Goal: Task Accomplishment & Management: Use online tool/utility

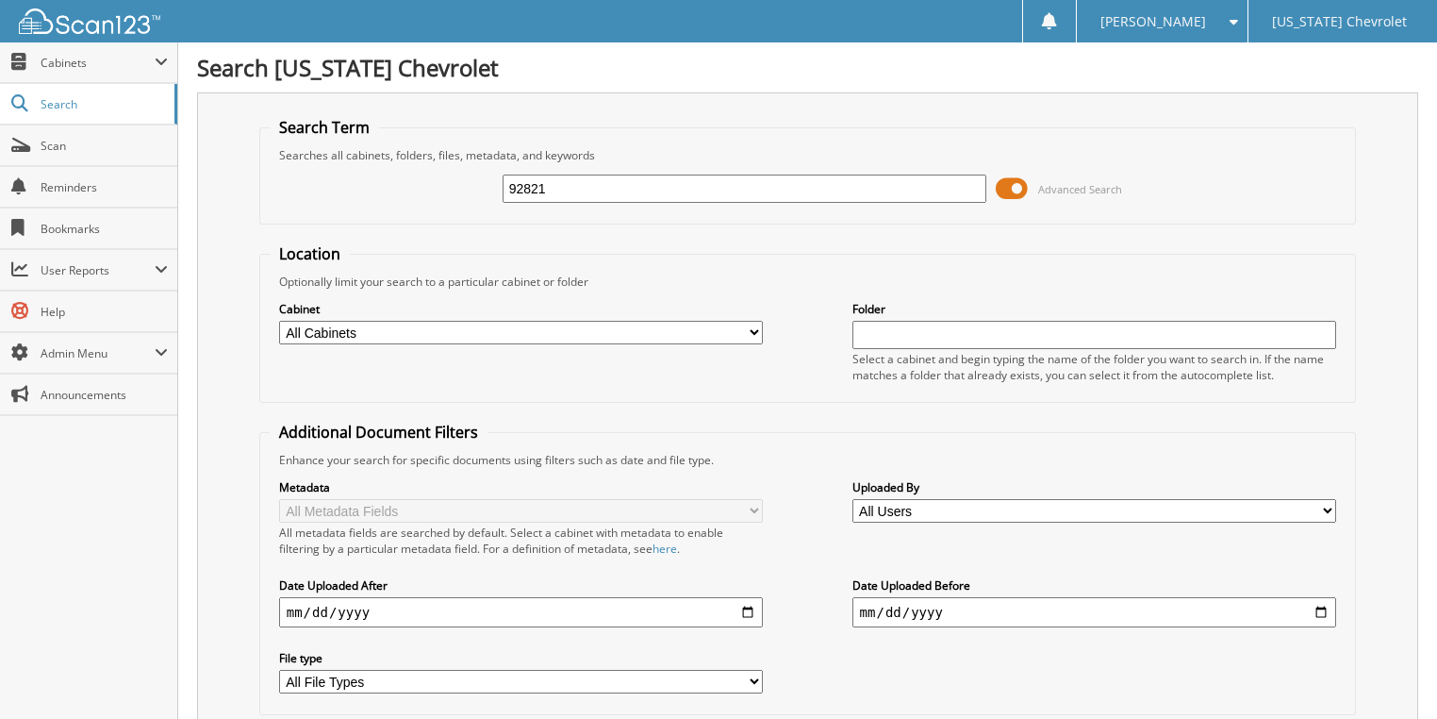
type input "92821"
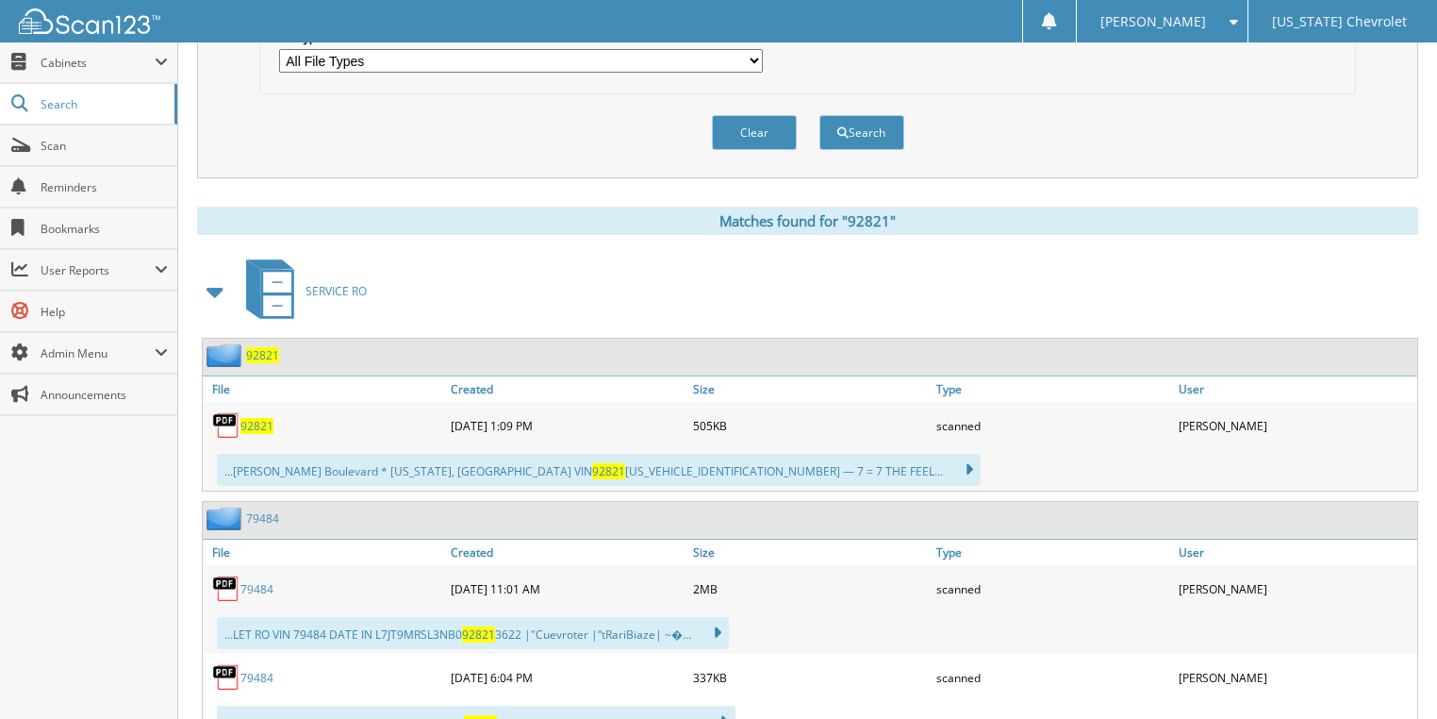
scroll to position [830, 0]
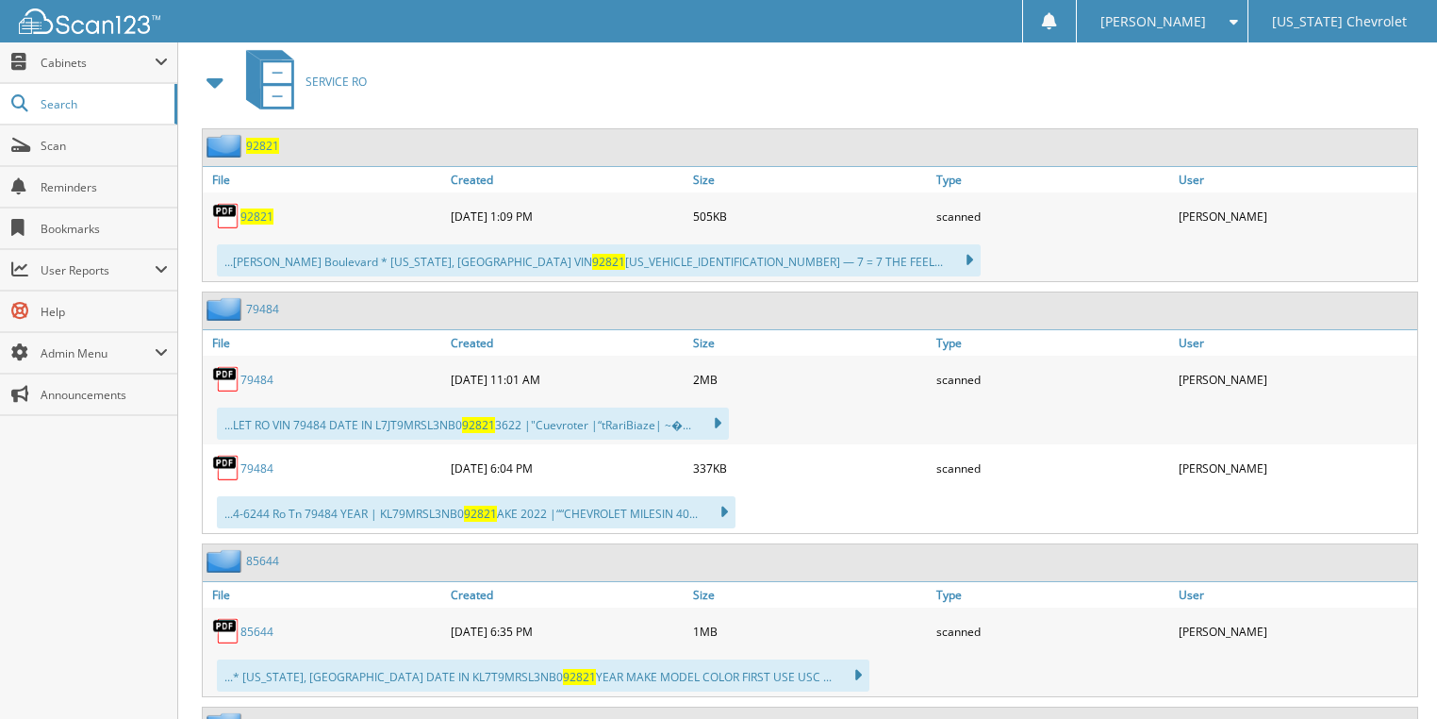
click at [257, 208] on span "92821" at bounding box center [257, 216] width 33 height 16
click at [100, 274] on span "User Reports" at bounding box center [98, 270] width 114 height 16
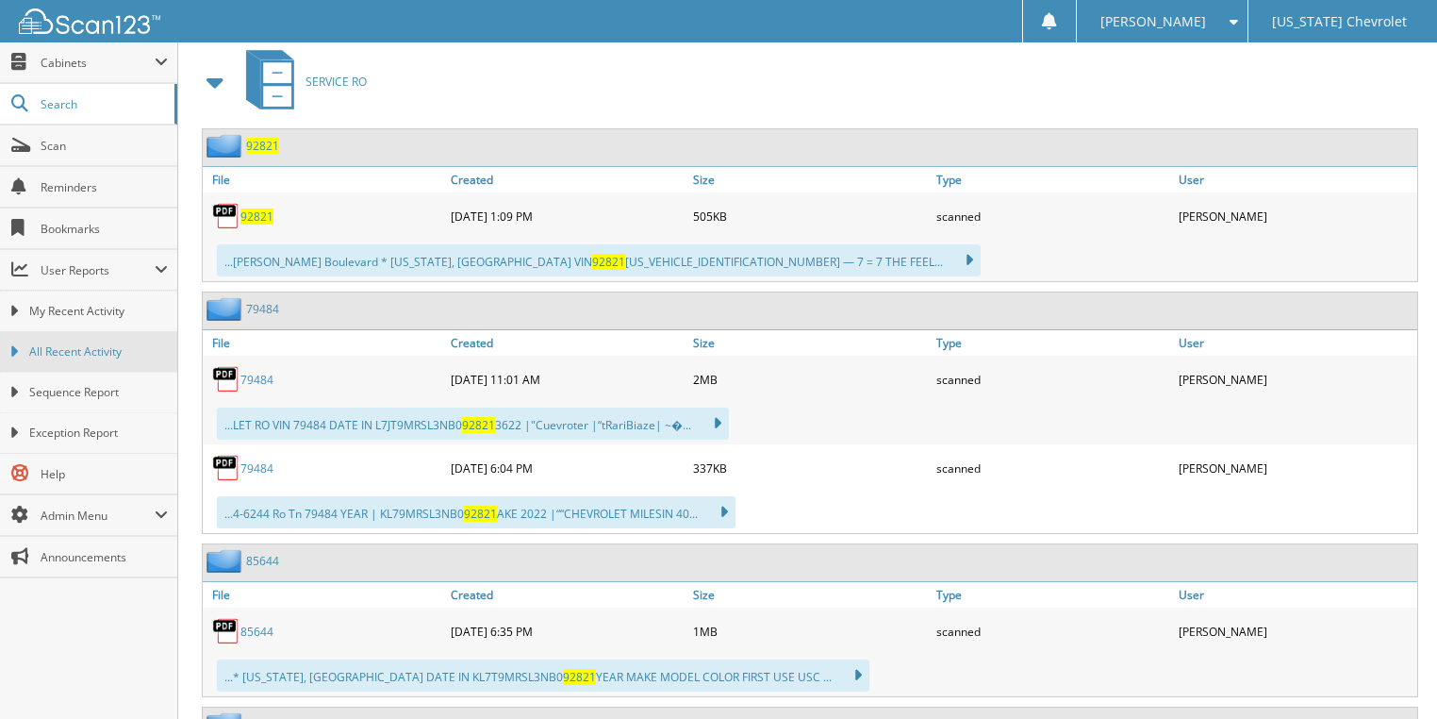
click at [109, 349] on span "All Recent Activity" at bounding box center [98, 351] width 139 height 17
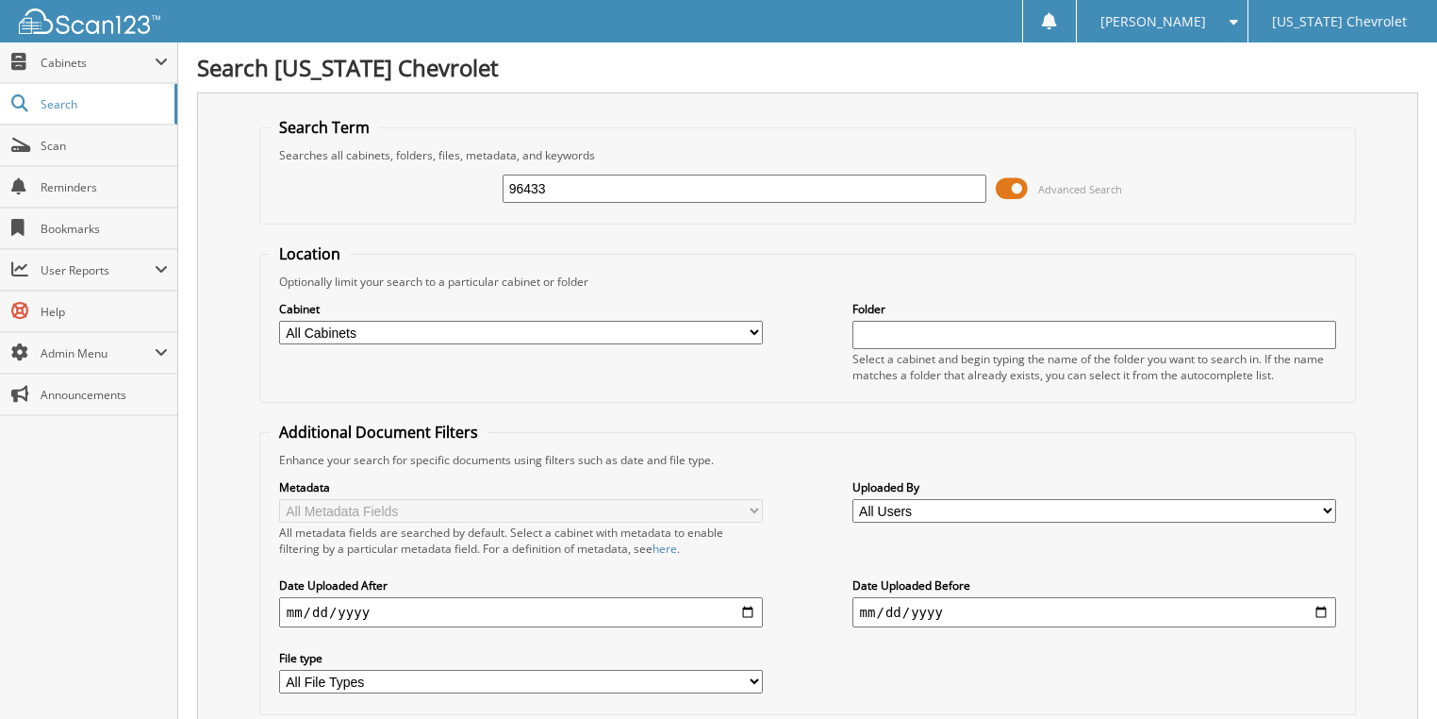
type input "96433"
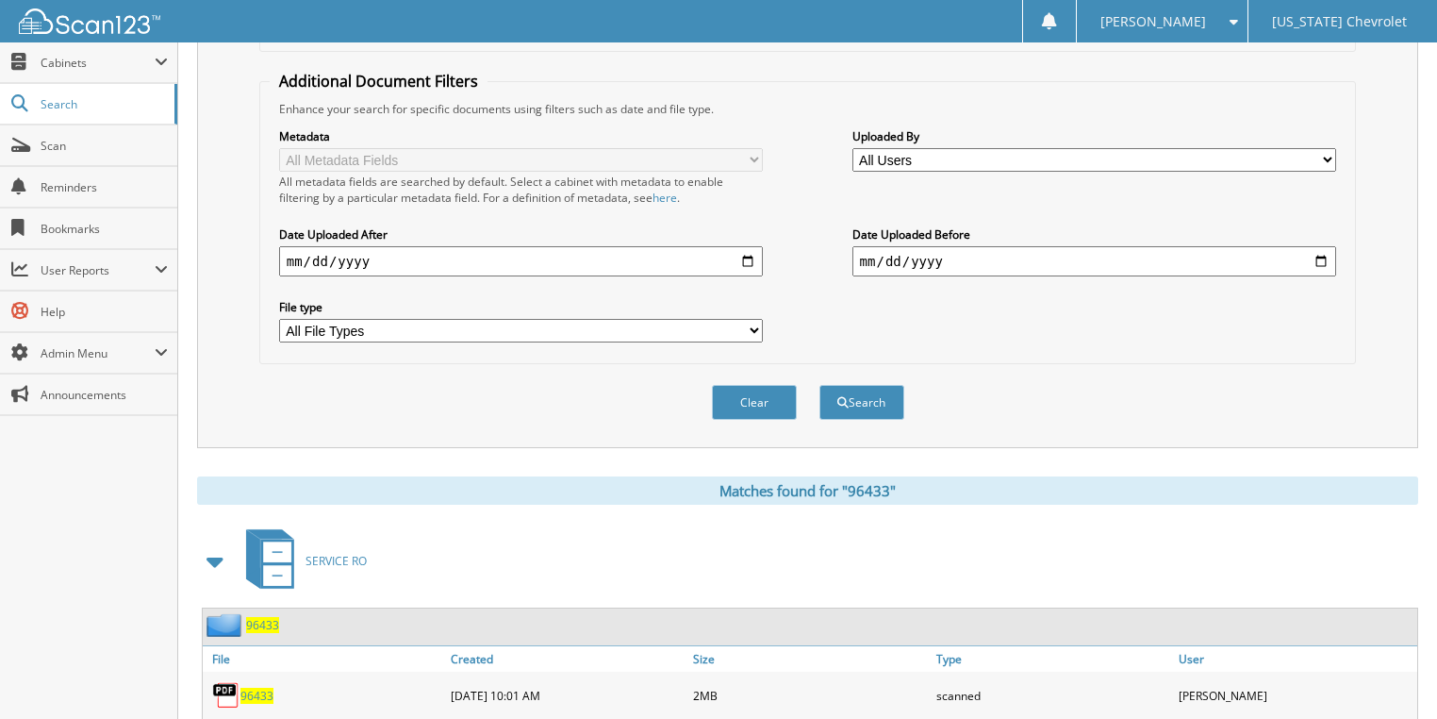
scroll to position [377, 0]
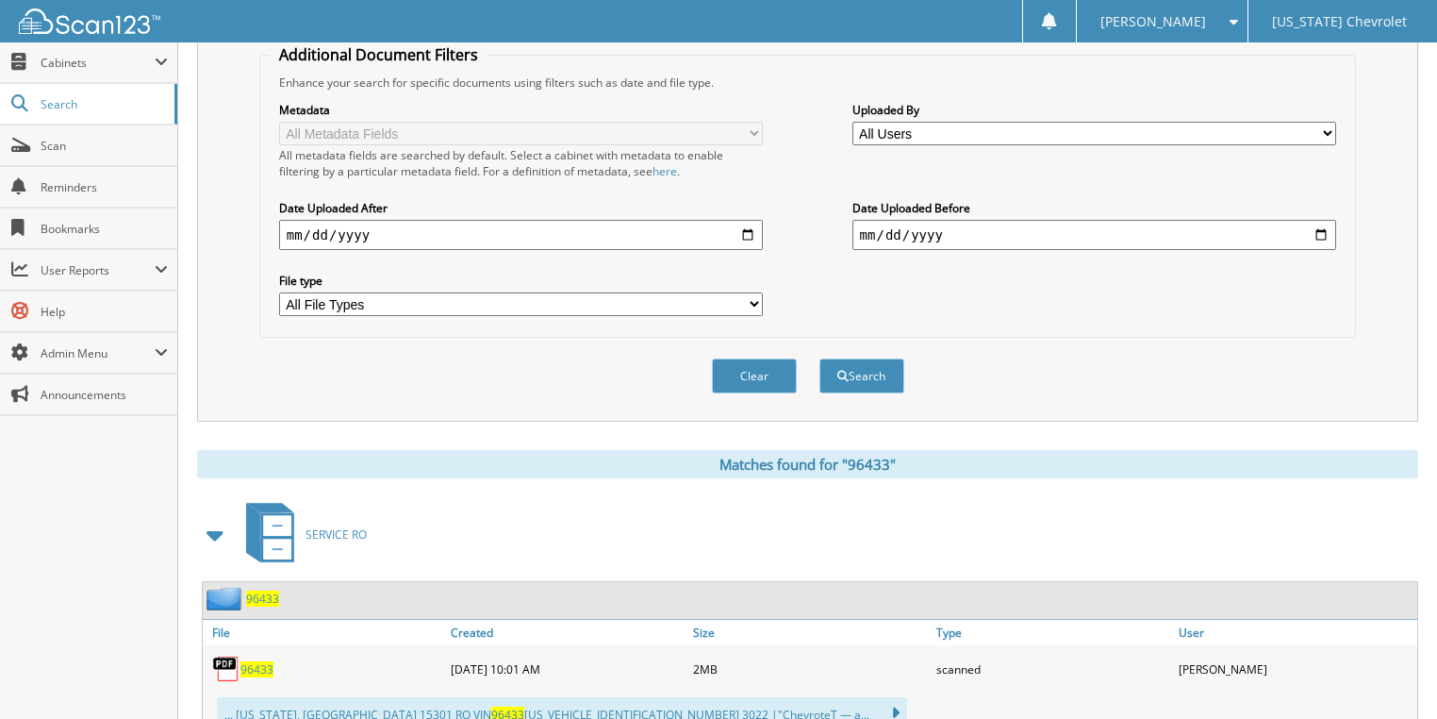
click at [256, 661] on span "96433" at bounding box center [257, 669] width 33 height 16
click at [123, 106] on span "Search" at bounding box center [103, 104] width 124 height 16
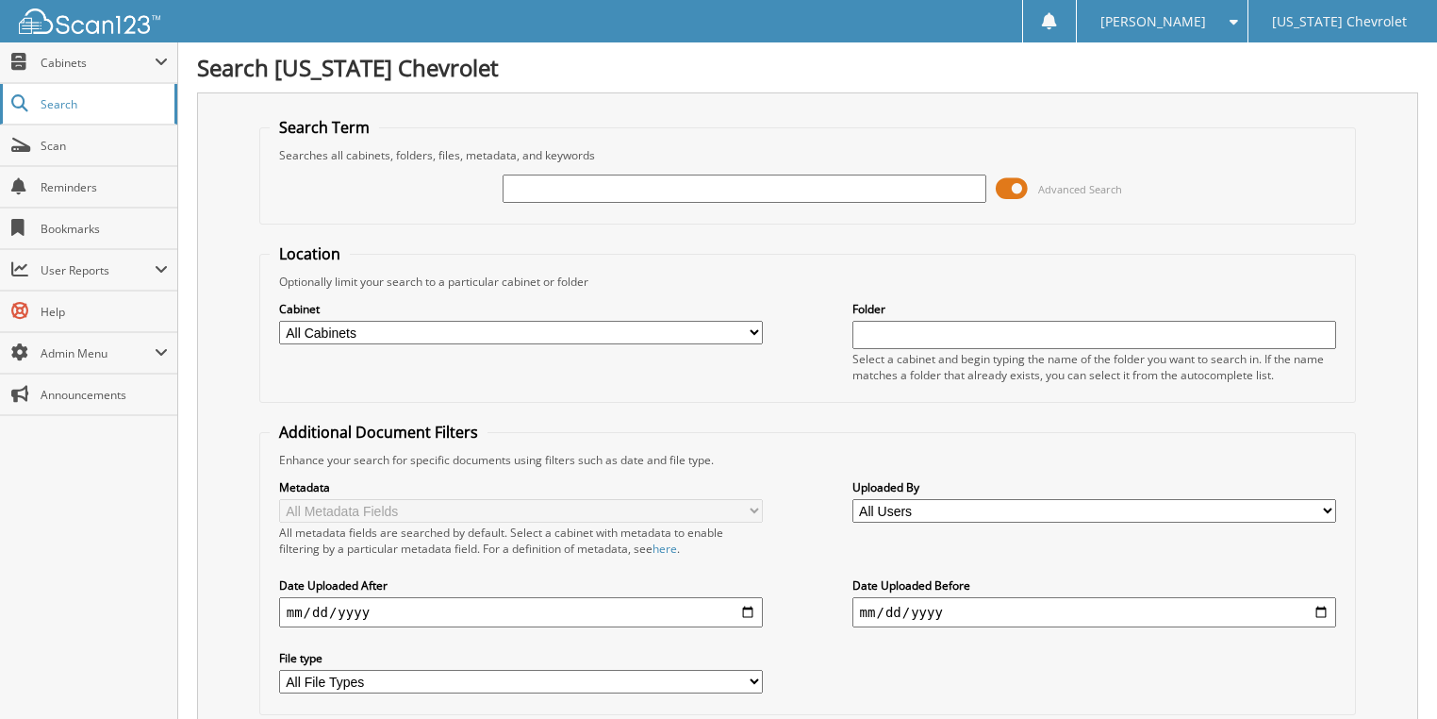
click at [129, 103] on span "Search" at bounding box center [103, 104] width 124 height 16
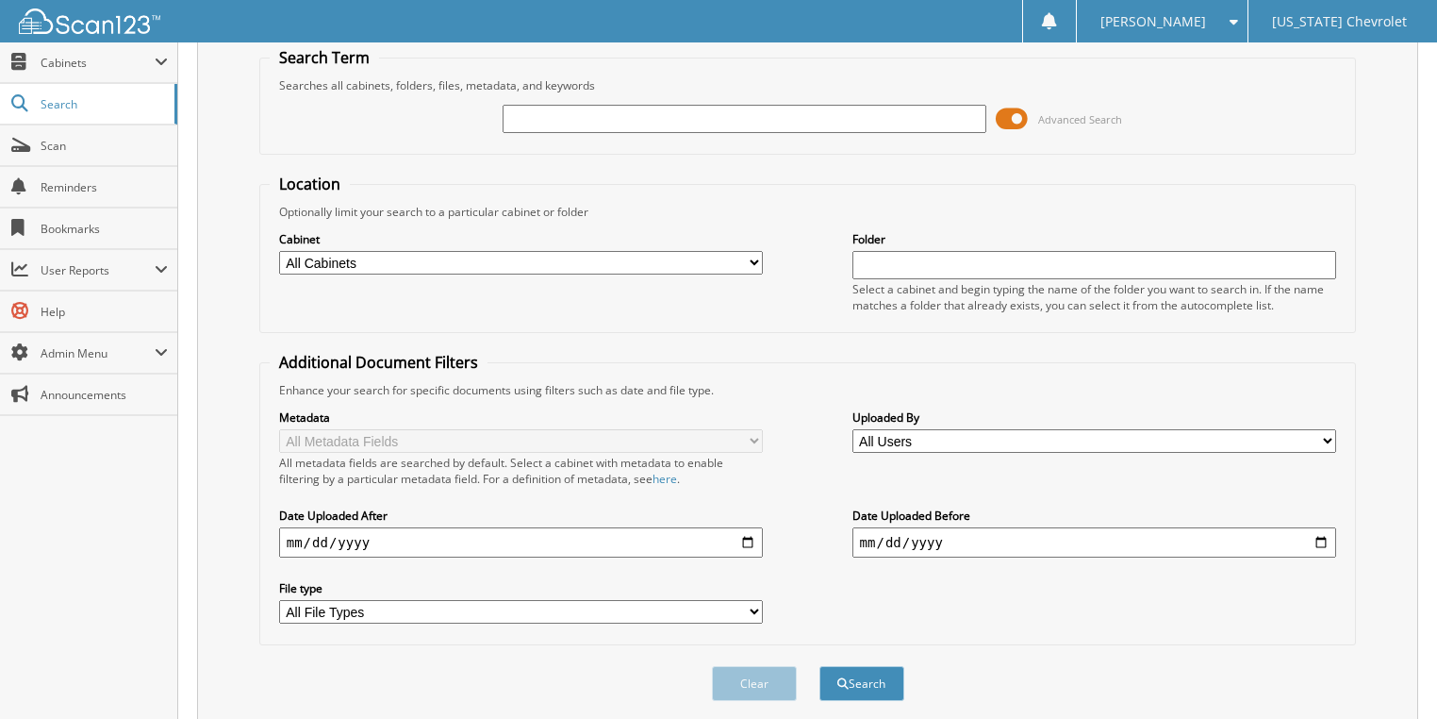
scroll to position [120, 0]
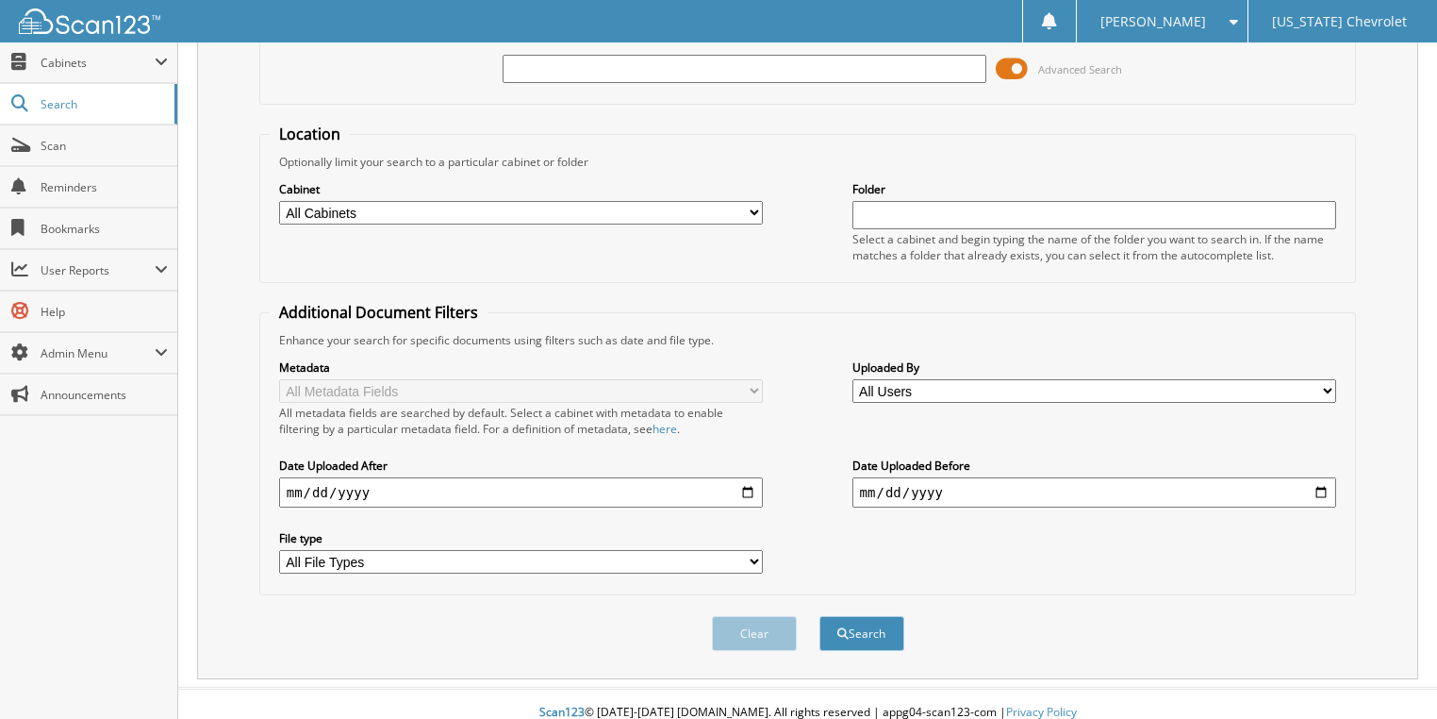
click at [444, 207] on select "All Cabinets ACCOUNTS PAYABLE CAR DEALS PARTS SERVICE RO Needs Filing" at bounding box center [521, 213] width 485 height 24
select select "30713"
click at [279, 201] on select "All Cabinets ACCOUNTS PAYABLE CAR DEALS PARTS SERVICE RO Needs Filing" at bounding box center [521, 213] width 485 height 24
click at [853, 616] on button "Search" at bounding box center [862, 633] width 85 height 35
click at [841, 628] on span "submit" at bounding box center [843, 633] width 11 height 11
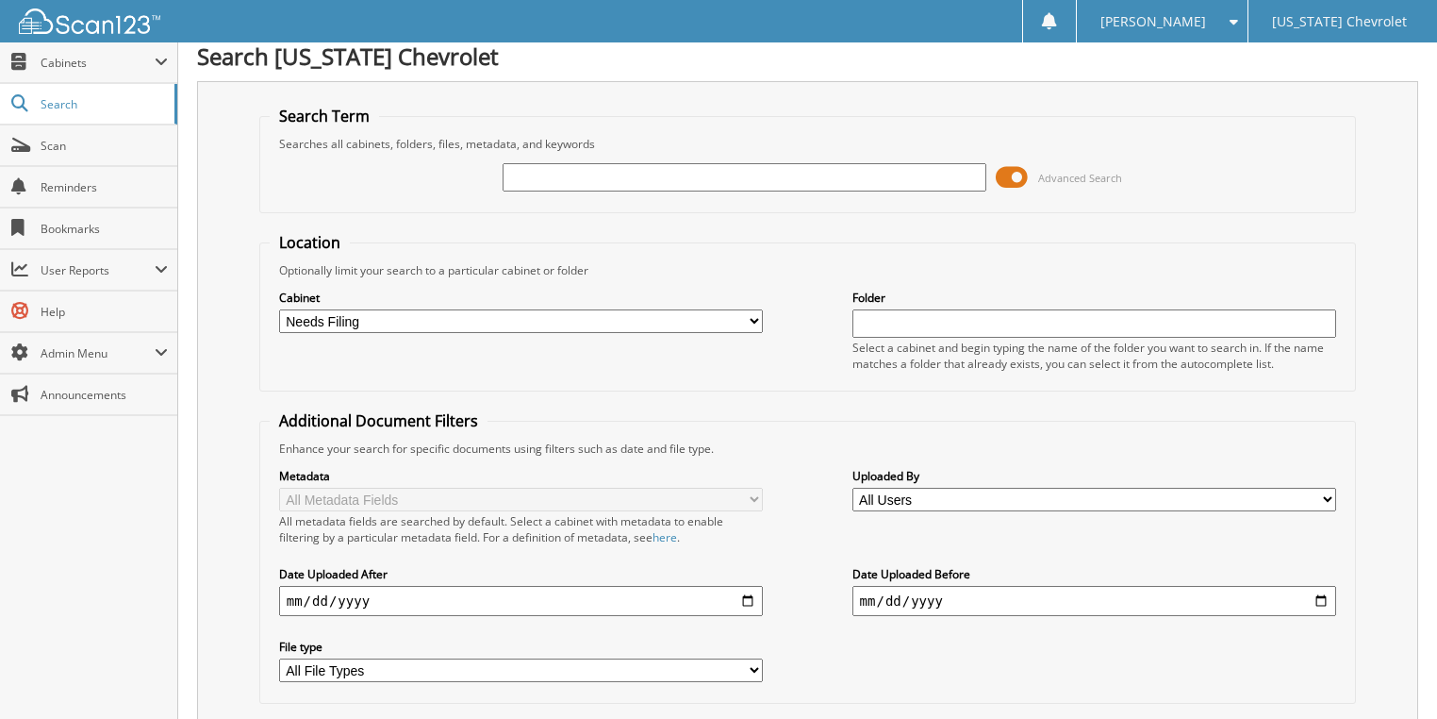
scroll to position [0, 0]
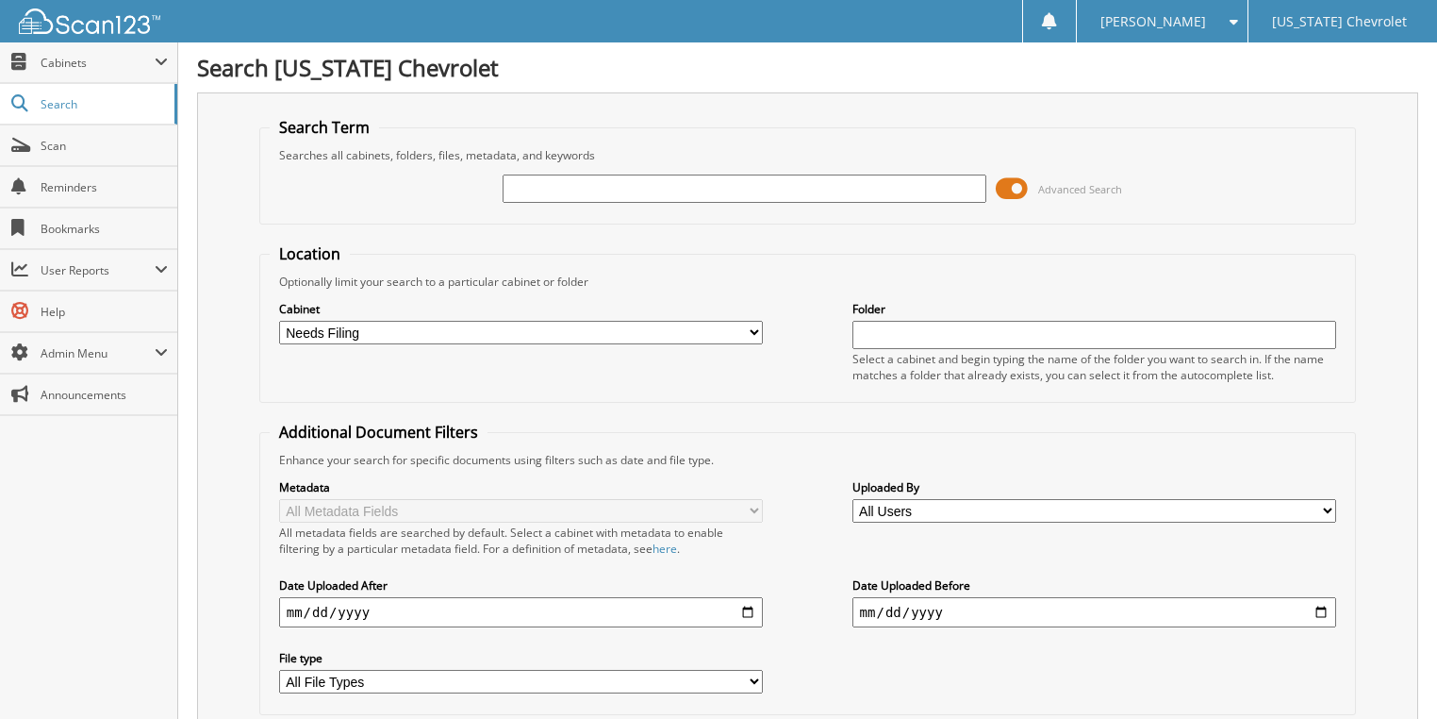
click at [589, 188] on input "text" at bounding box center [745, 188] width 485 height 28
click at [449, 254] on fieldset "Location Optionally limit your search to a particular cabinet or folder Cabinet…" at bounding box center [808, 322] width 1098 height 159
click at [124, 96] on span "Search" at bounding box center [103, 104] width 124 height 16
click at [95, 257] on span "User Reports" at bounding box center [88, 270] width 177 height 41
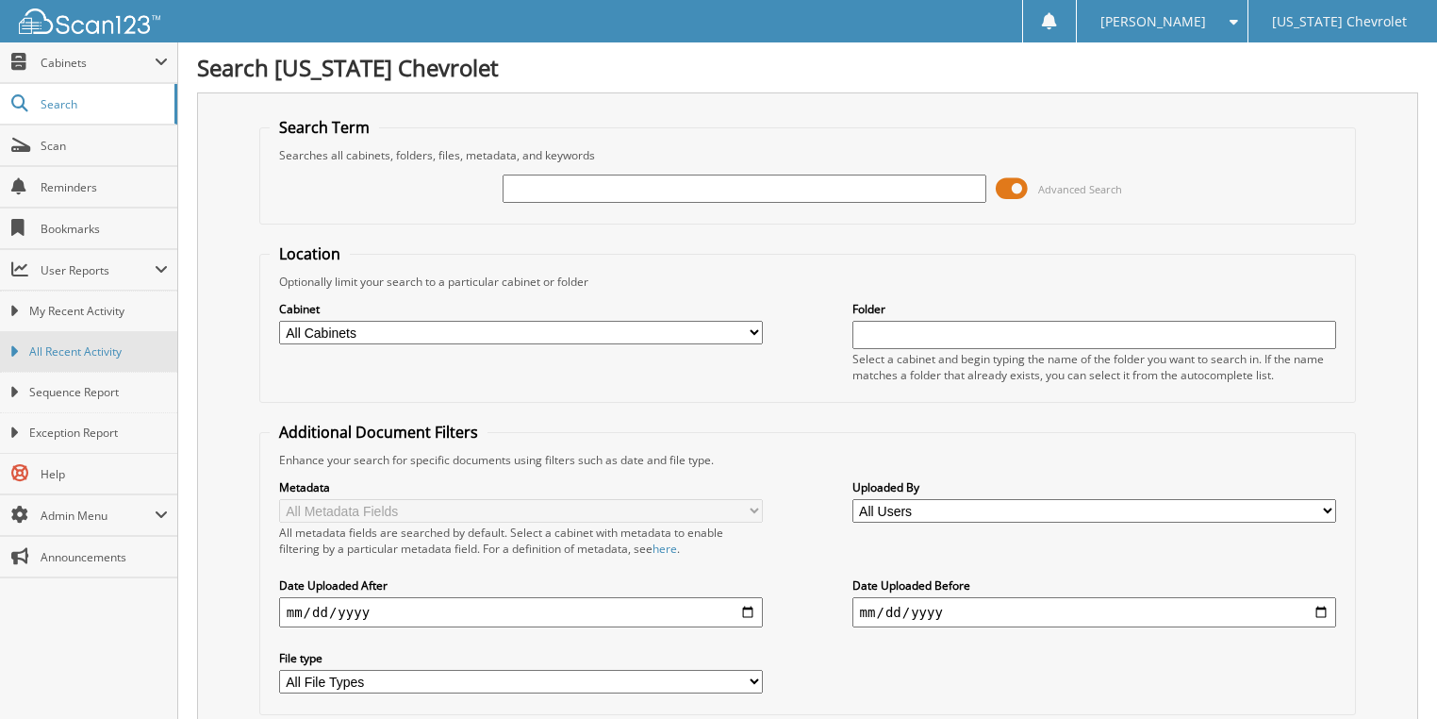
click at [98, 358] on link "All Recent Activity" at bounding box center [88, 351] width 177 height 41
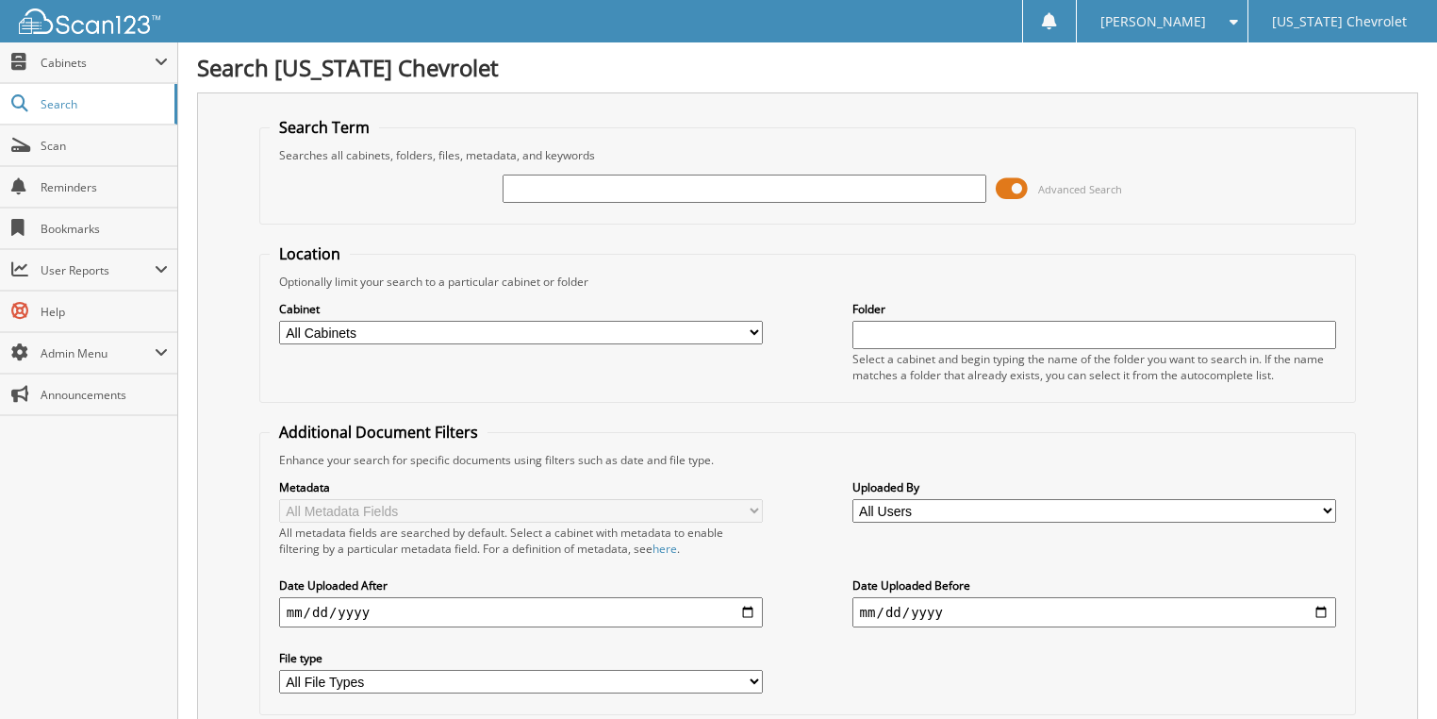
click at [420, 328] on select "All Cabinets ACCOUNTS PAYABLE CAR DEALS PARTS SERVICE RO Needs Filing" at bounding box center [521, 333] width 485 height 24
select select "30713"
click at [279, 321] on select "All Cabinets ACCOUNTS PAYABLE CAR DEALS PARTS SERVICE RO Needs Filing" at bounding box center [521, 333] width 485 height 24
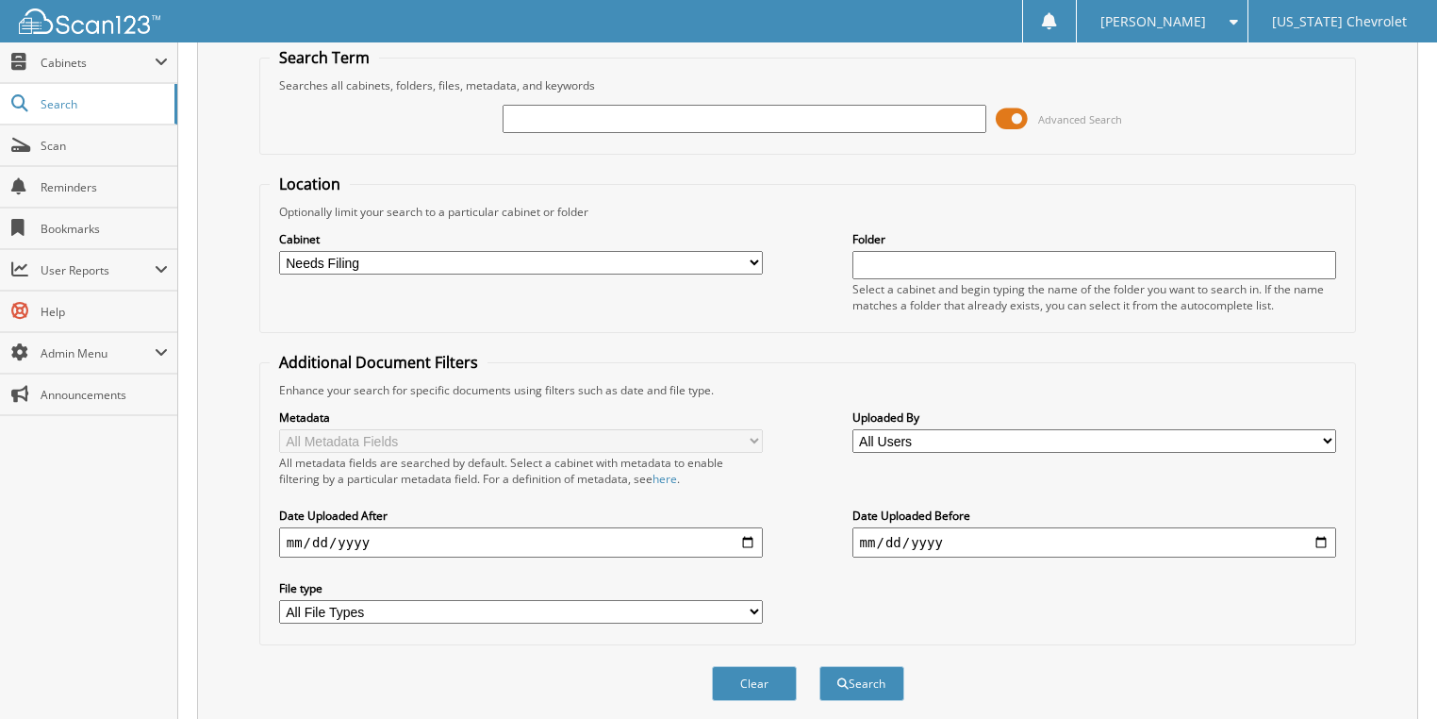
scroll to position [120, 0]
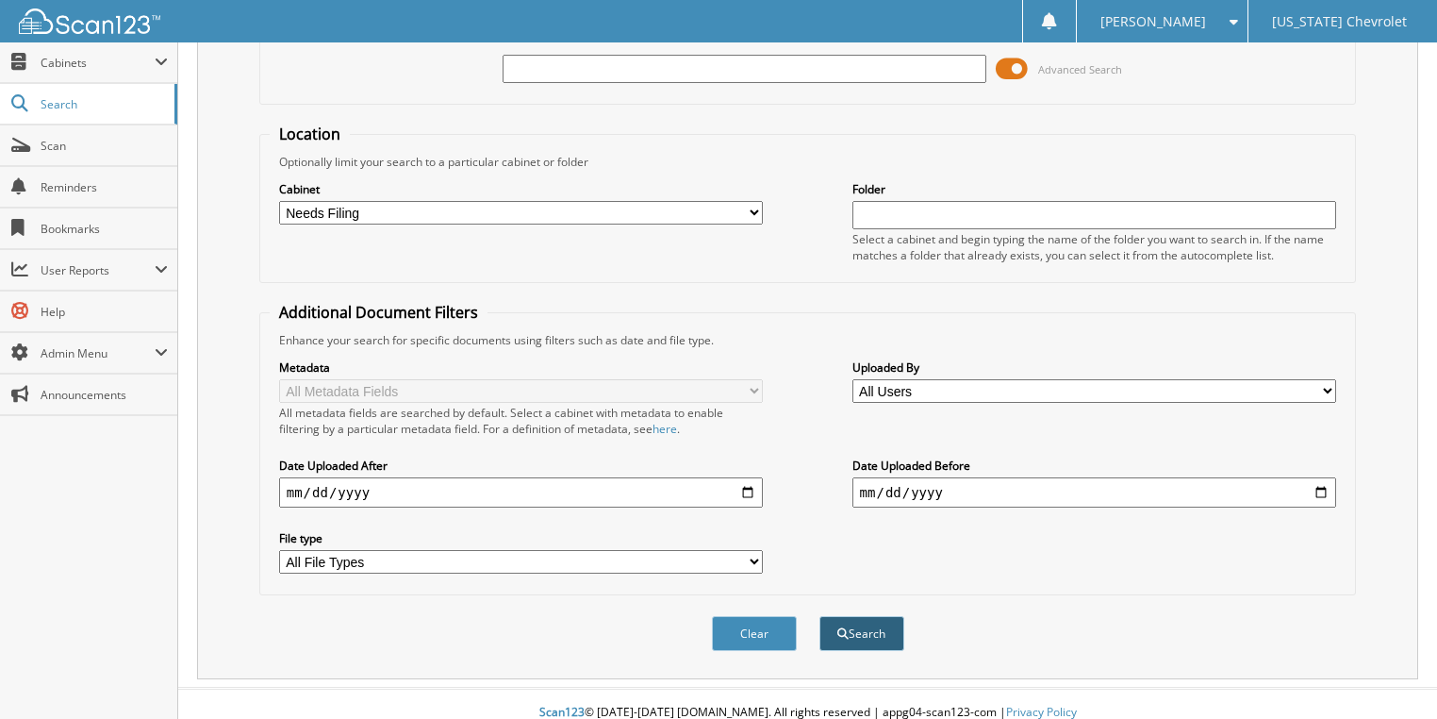
click at [876, 618] on button "Search" at bounding box center [862, 633] width 85 height 35
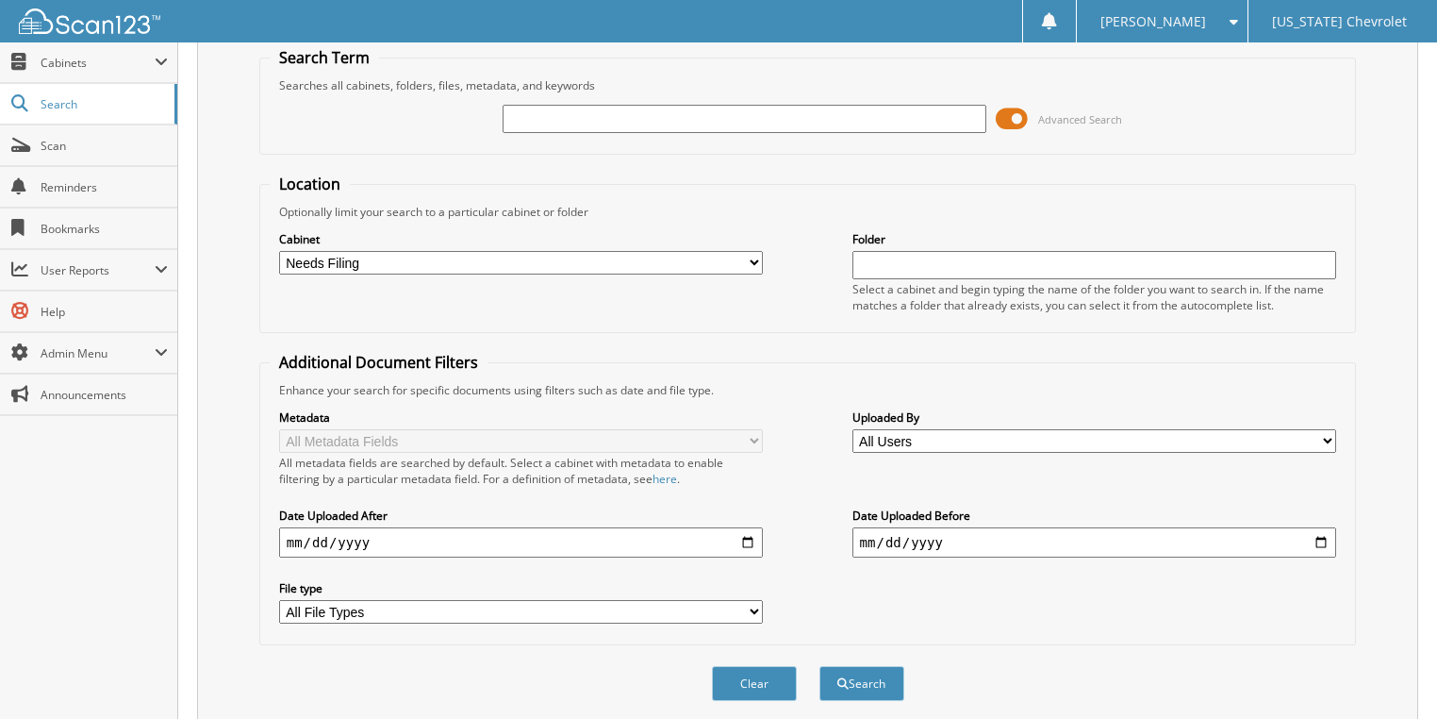
scroll to position [44, 0]
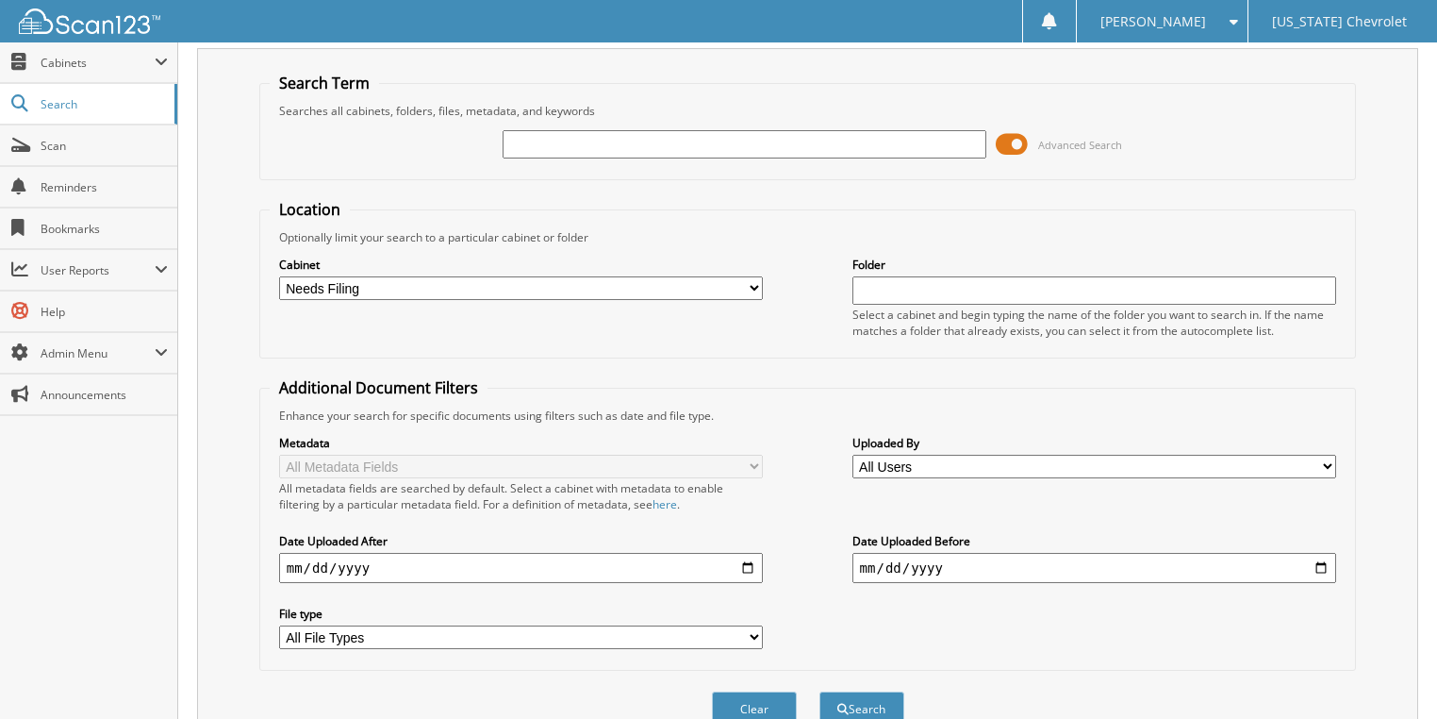
click at [717, 144] on input "text" at bounding box center [745, 144] width 485 height 28
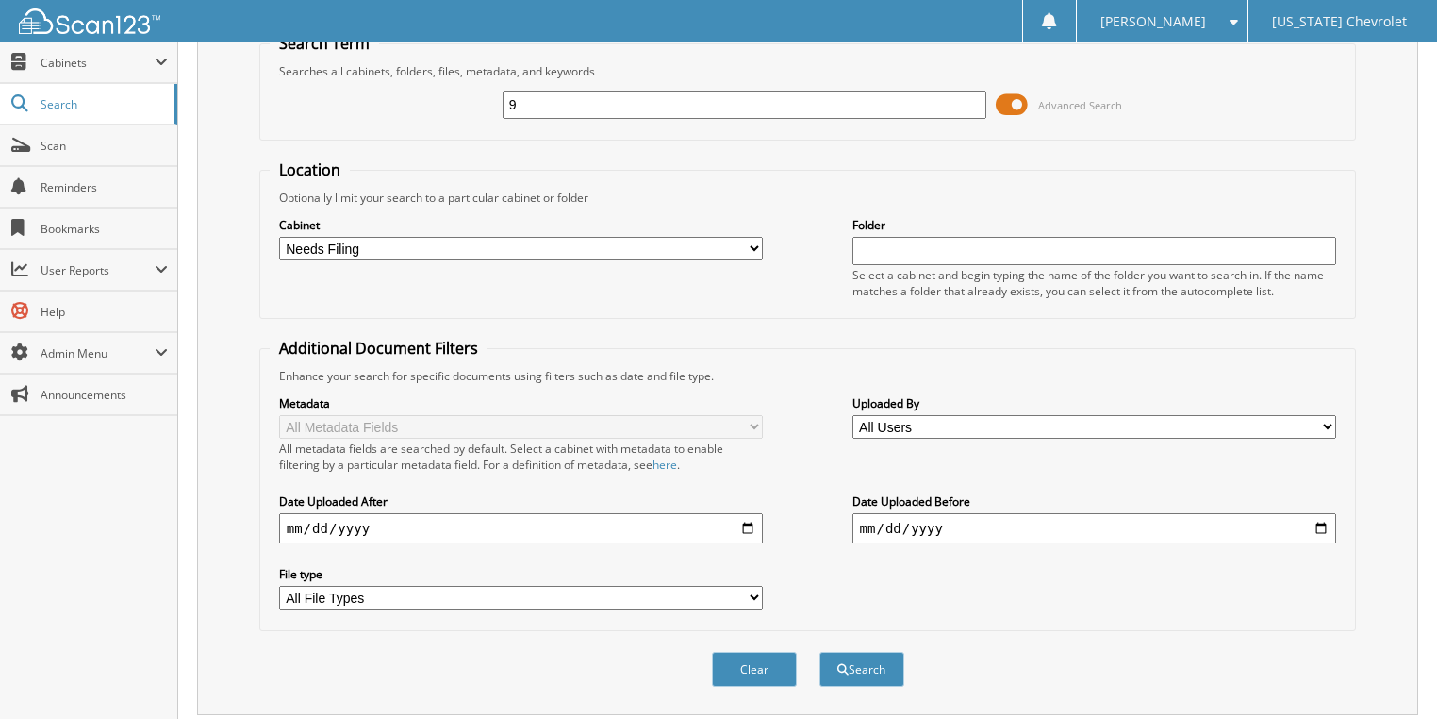
scroll to position [120, 0]
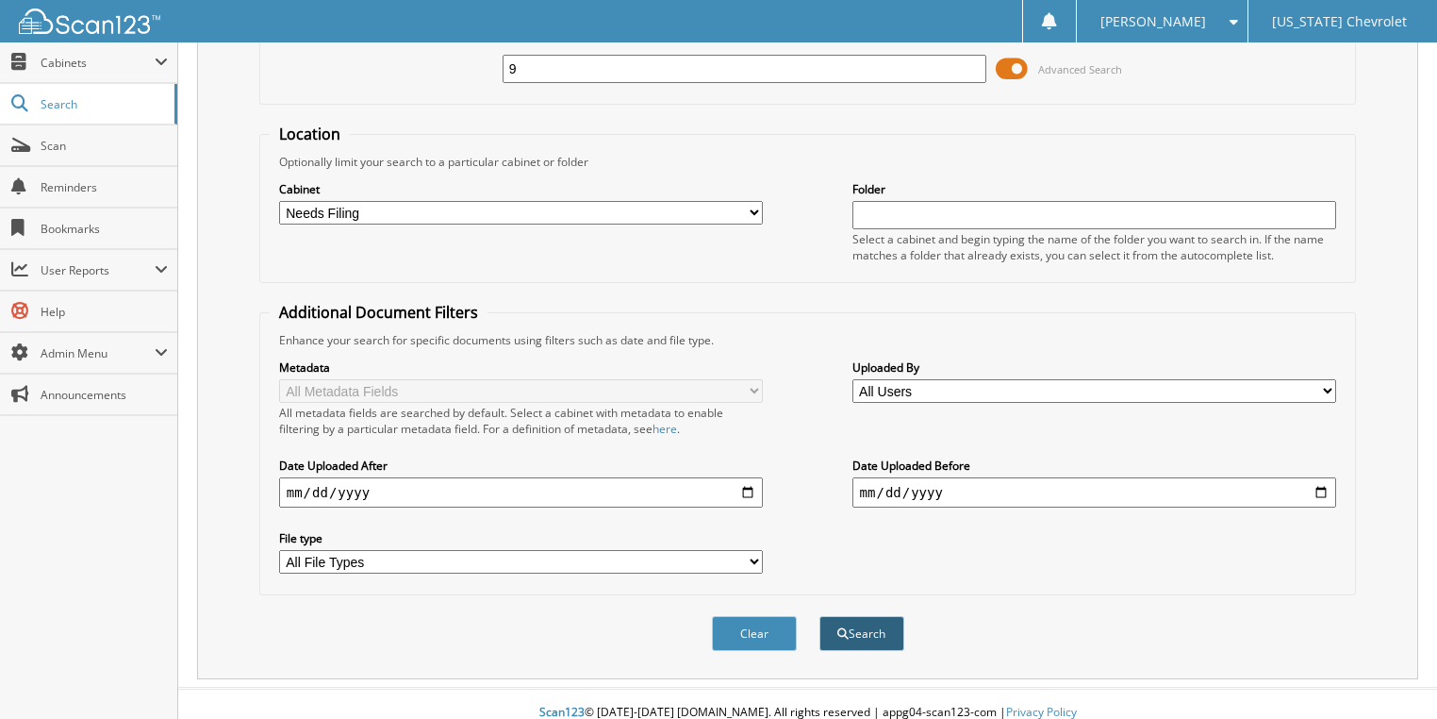
type input "9"
click at [856, 622] on button "Search" at bounding box center [862, 633] width 85 height 35
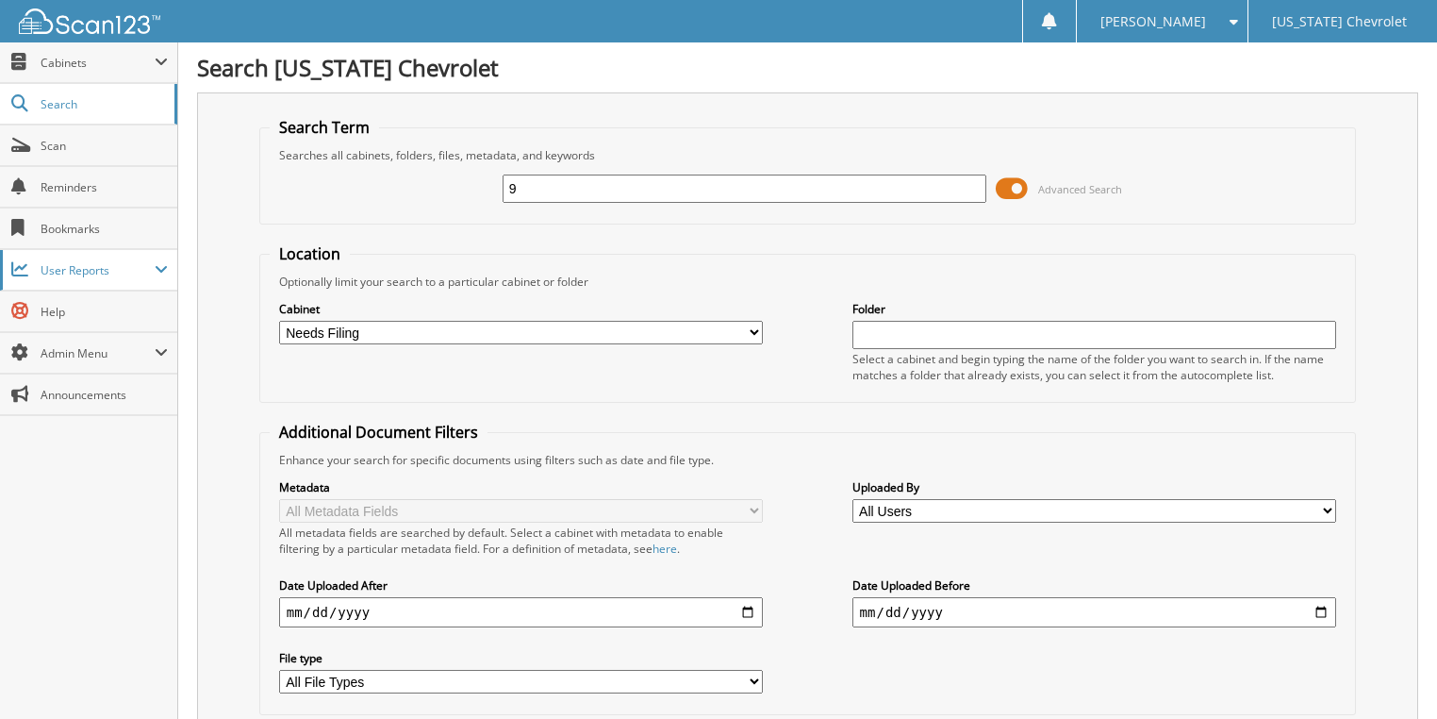
click at [96, 250] on span "User Reports" at bounding box center [88, 270] width 177 height 41
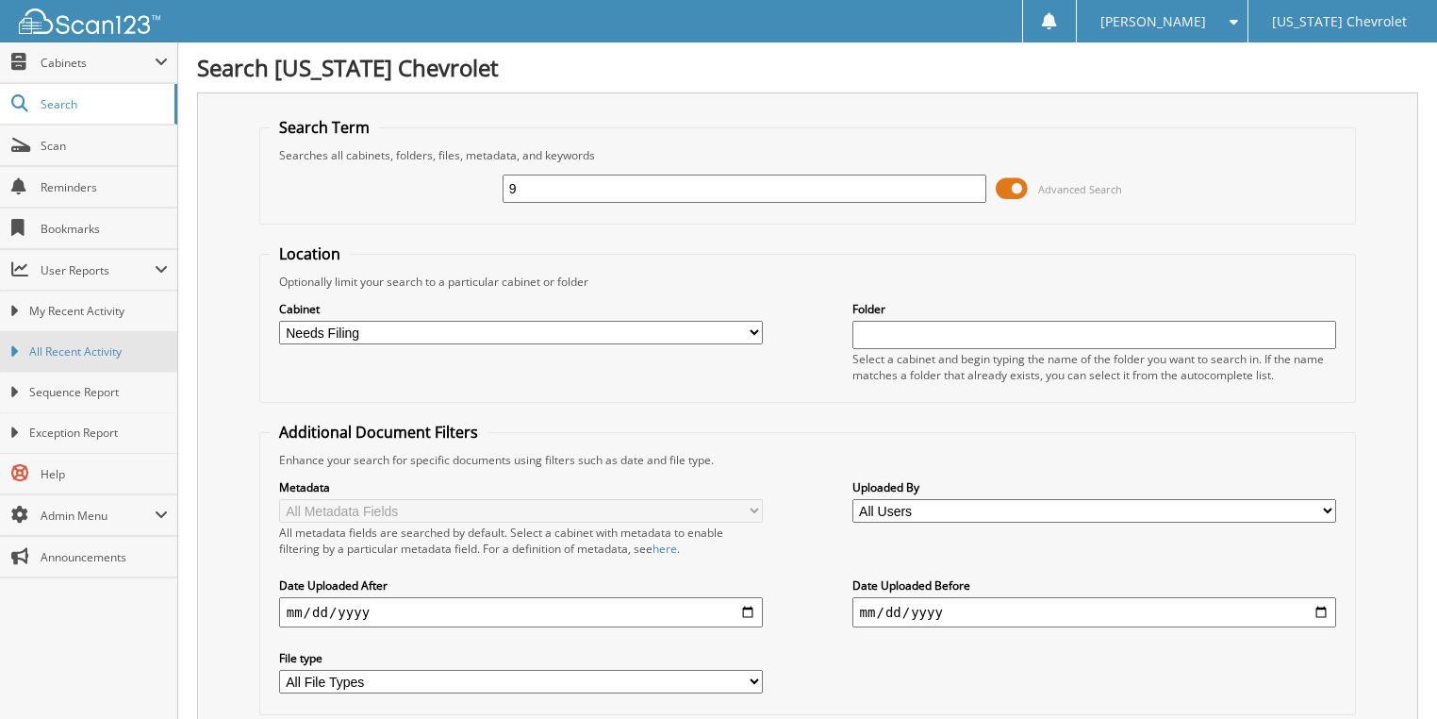
click at [94, 343] on span "All Recent Activity" at bounding box center [98, 351] width 139 height 17
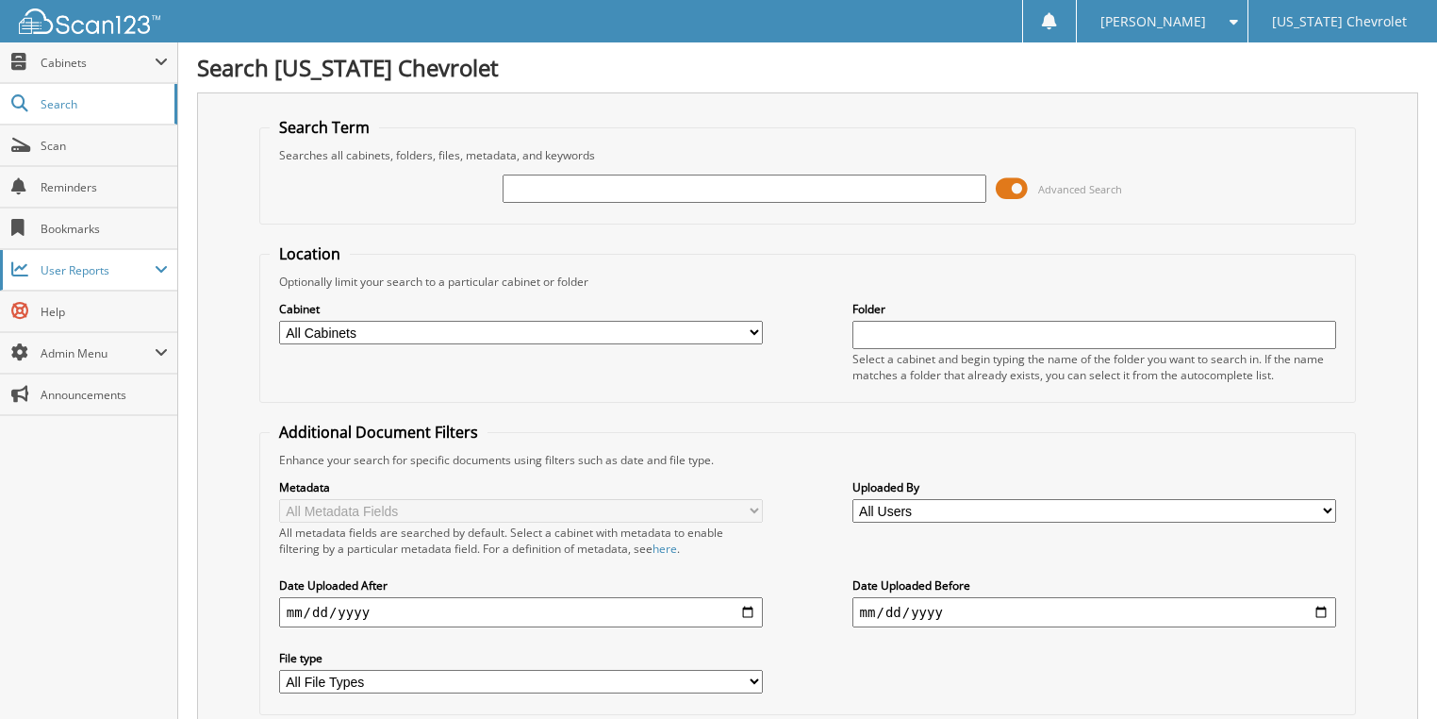
click at [151, 279] on span "User Reports" at bounding box center [88, 270] width 177 height 41
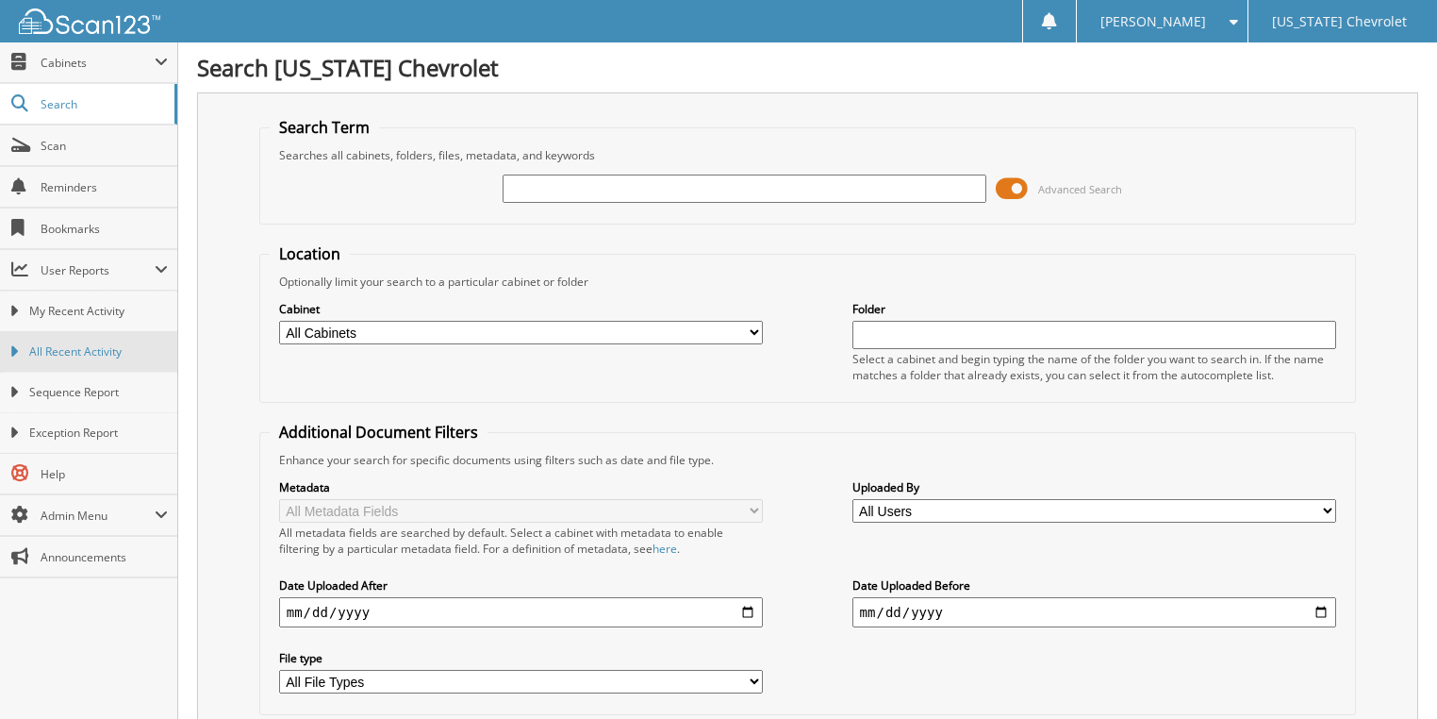
click at [135, 343] on span "All Recent Activity" at bounding box center [98, 351] width 139 height 17
